Goal: Information Seeking & Learning: Learn about a topic

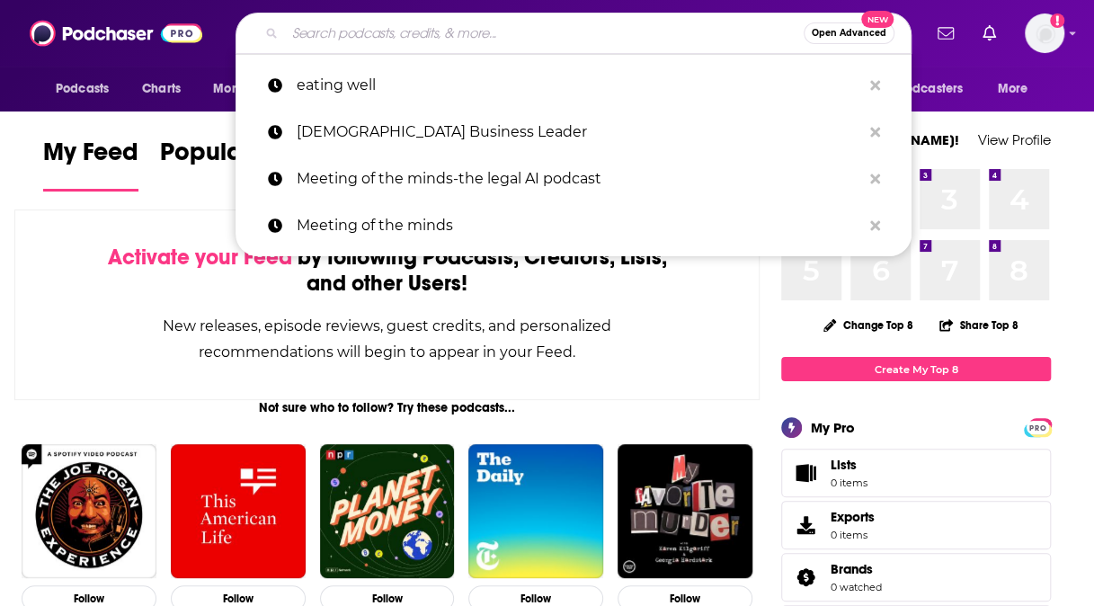
click at [356, 41] on input "Search podcasts, credits, & more..." at bounding box center [544, 33] width 519 height 29
type input "e"
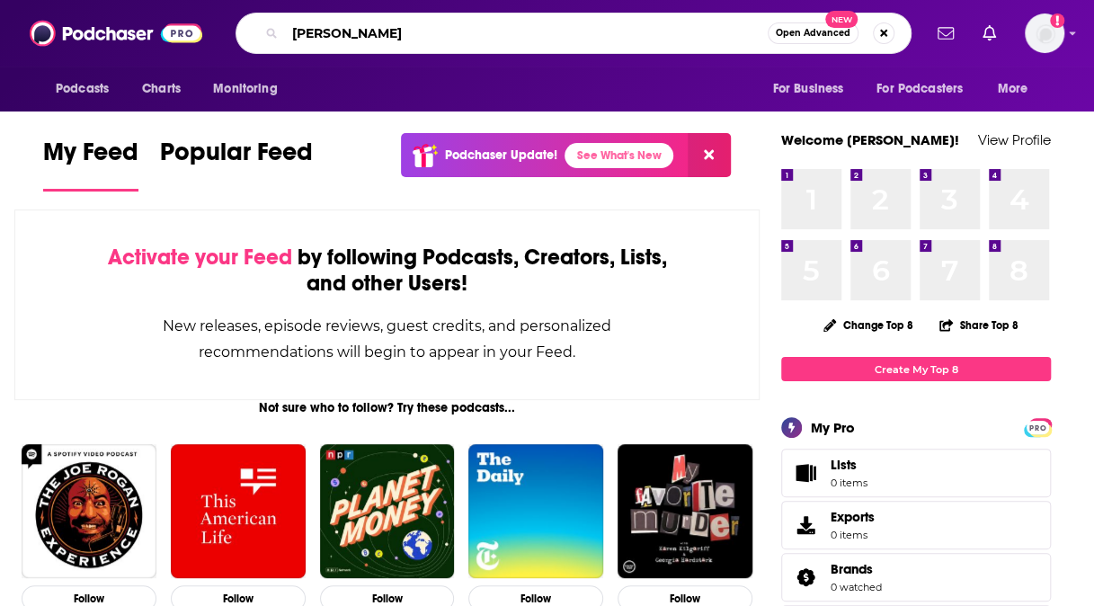
type input "[PERSON_NAME]"
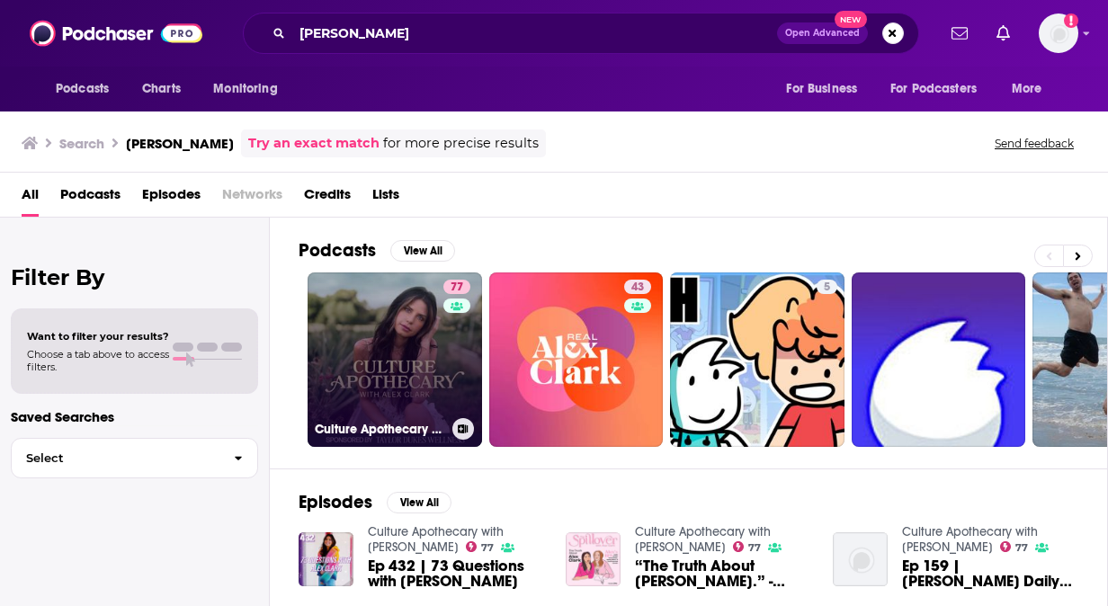
click at [365, 332] on link "77 Culture Apothecary with [PERSON_NAME]" at bounding box center [395, 359] width 174 height 174
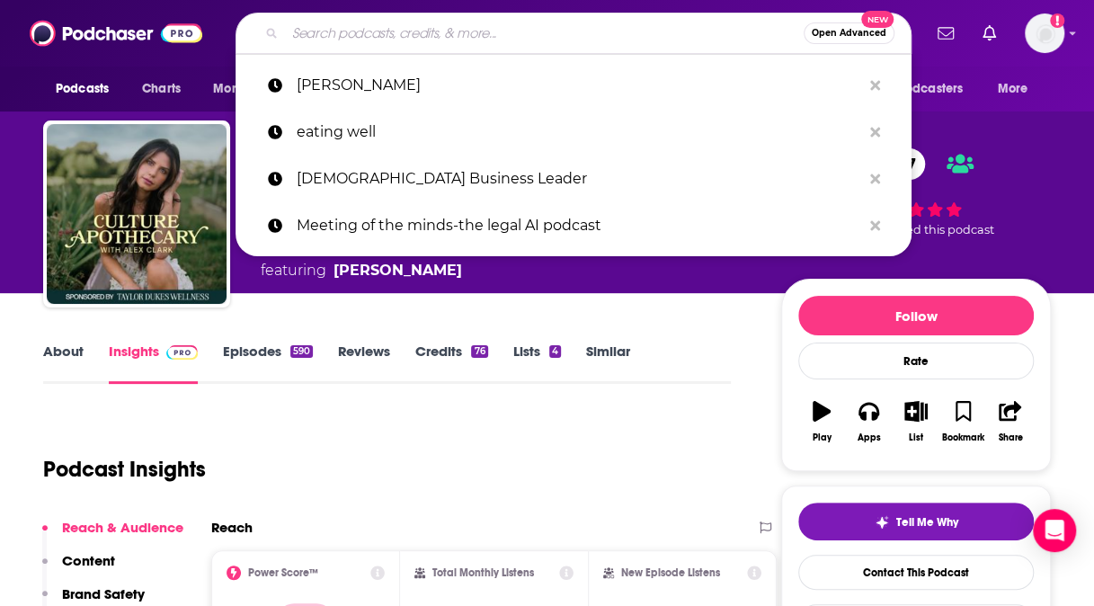
click at [399, 32] on input "Search podcasts, credits, & more..." at bounding box center [544, 33] width 519 height 29
type input "C"
